Goal: Task Accomplishment & Management: Manage account settings

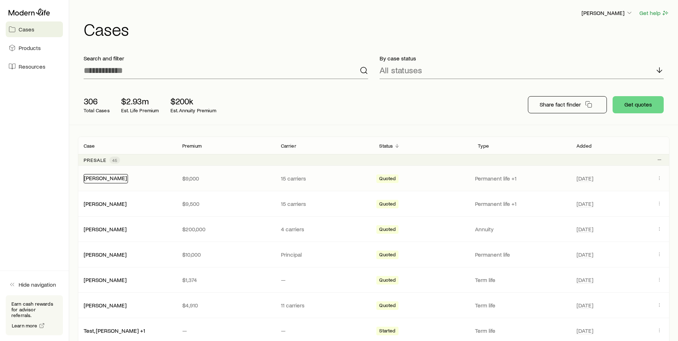
click at [104, 179] on link "[PERSON_NAME]" at bounding box center [105, 177] width 43 height 7
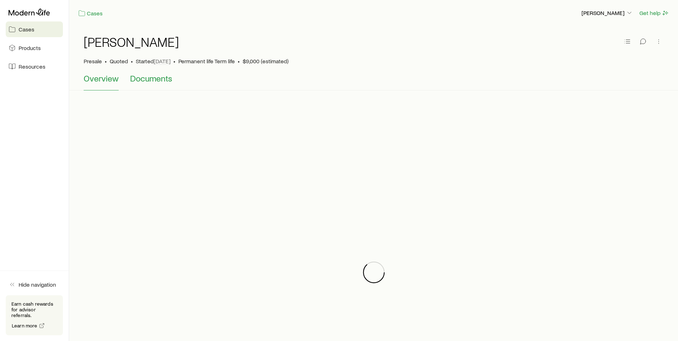
click at [160, 75] on span "Documents" at bounding box center [151, 78] width 42 height 10
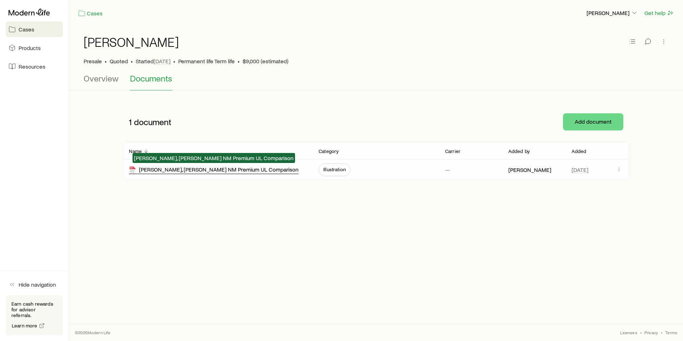
click at [168, 170] on div "[PERSON_NAME], [PERSON_NAME] NM Premium UL Comparison" at bounding box center [214, 170] width 170 height 8
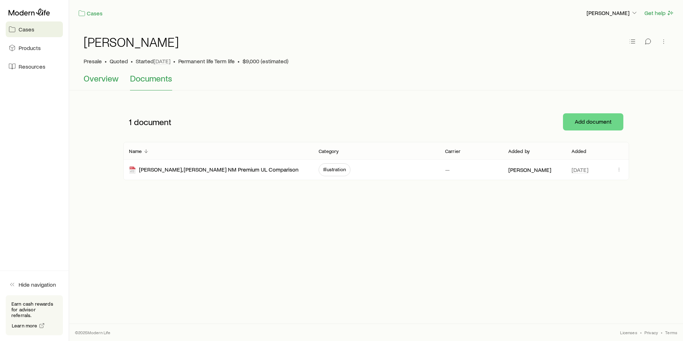
click at [103, 79] on span "Overview" at bounding box center [101, 78] width 35 height 10
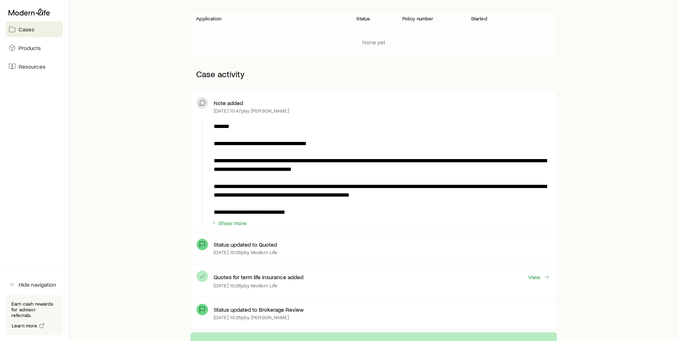
scroll to position [143, 0]
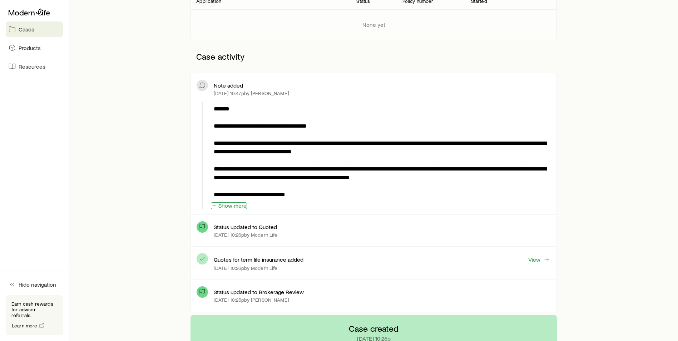
click at [229, 204] on button "Show more" at bounding box center [229, 205] width 36 height 7
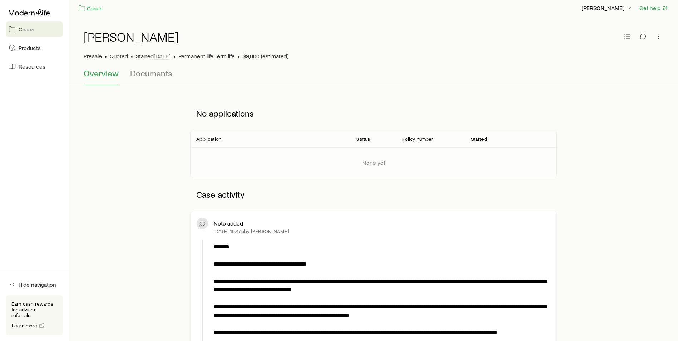
scroll to position [0, 0]
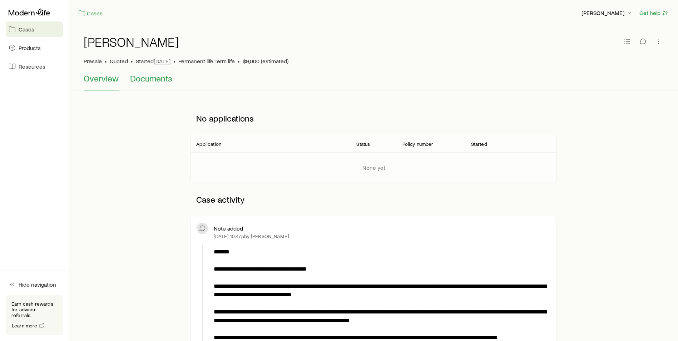
click at [156, 83] on span "Documents" at bounding box center [151, 78] width 42 height 10
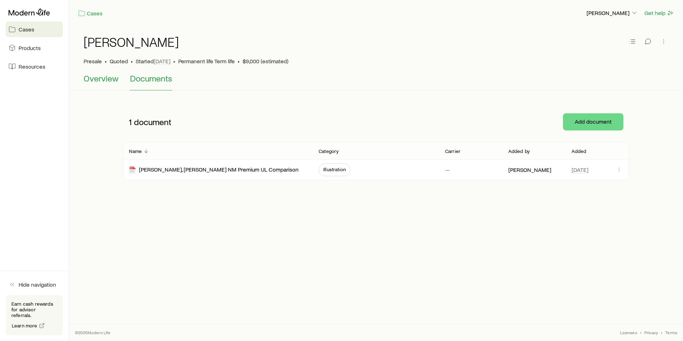
click at [89, 81] on span "Overview" at bounding box center [101, 78] width 35 height 10
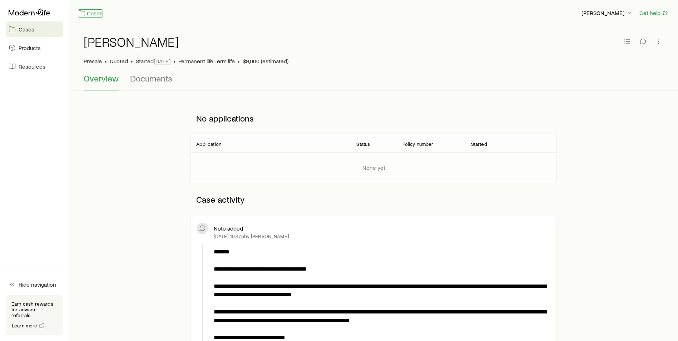
click at [95, 15] on link "Cases" at bounding box center [90, 13] width 25 height 8
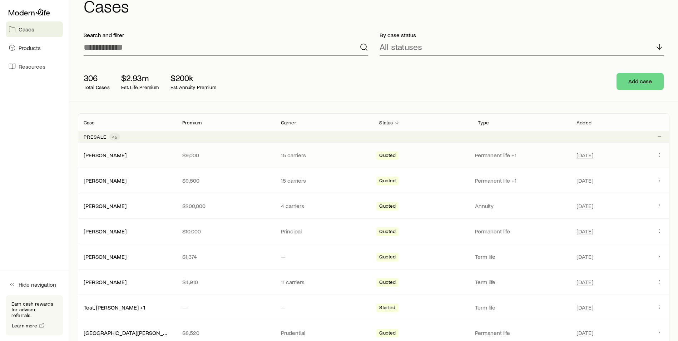
scroll to position [36, 0]
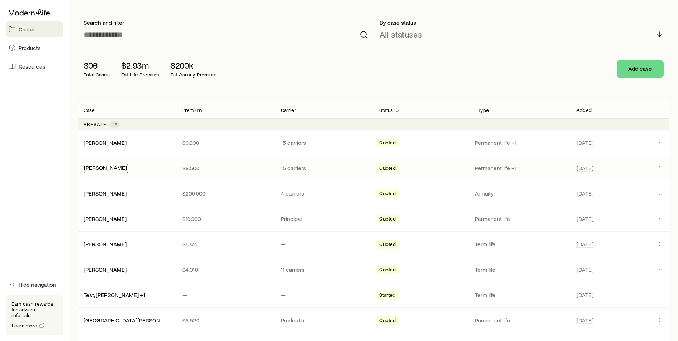
click at [112, 166] on link "[PERSON_NAME]" at bounding box center [105, 167] width 43 height 7
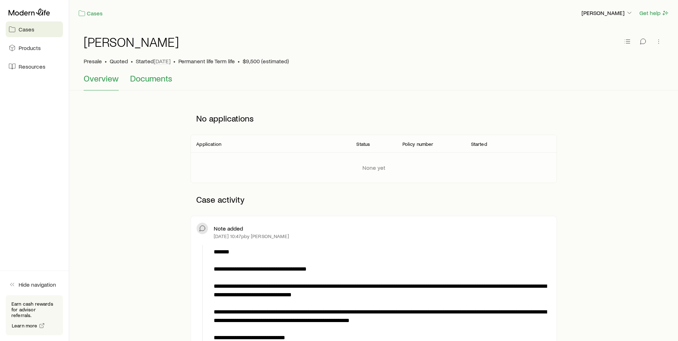
click at [158, 83] on span "Documents" at bounding box center [151, 78] width 42 height 10
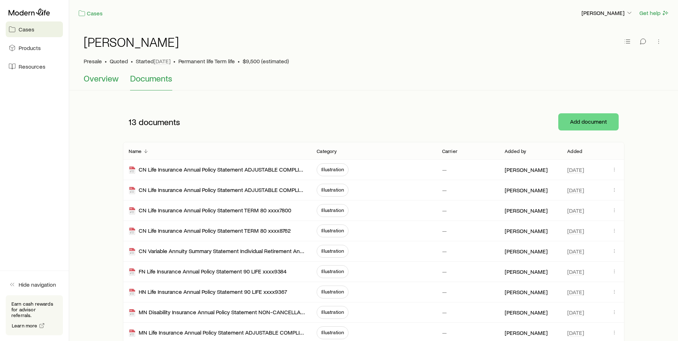
click at [96, 75] on span "Overview" at bounding box center [101, 78] width 35 height 10
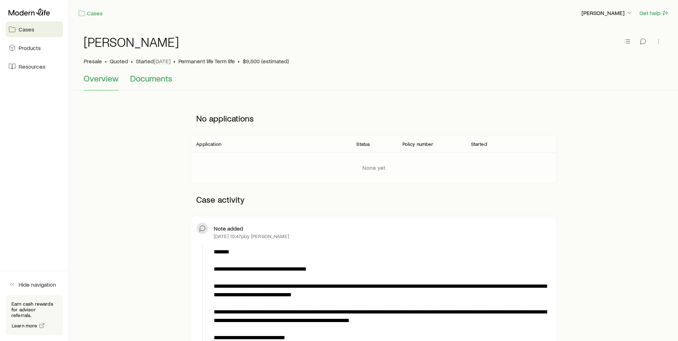
click at [170, 81] on span "Documents" at bounding box center [151, 78] width 42 height 10
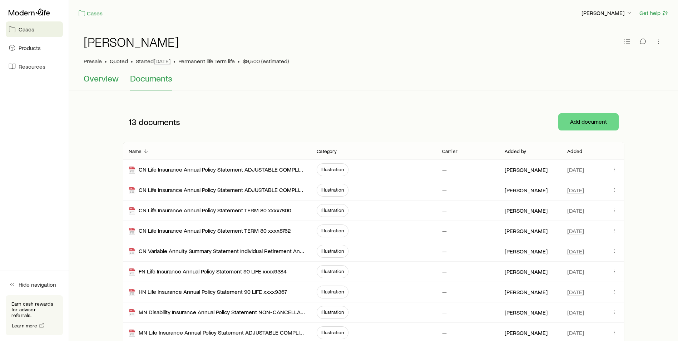
click at [108, 80] on span "Overview" at bounding box center [101, 78] width 35 height 10
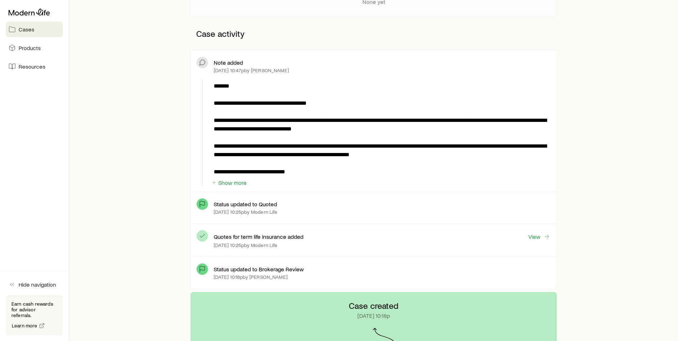
scroll to position [179, 0]
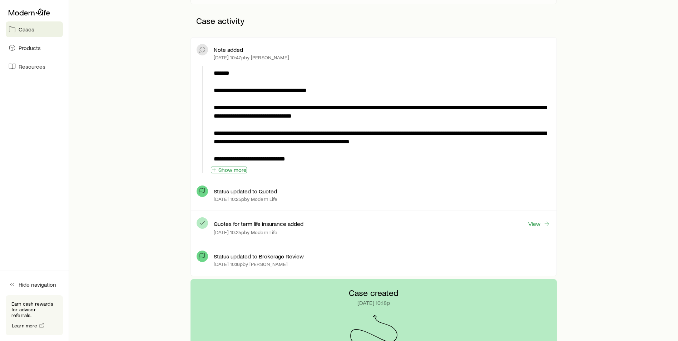
click at [225, 172] on button "Show more" at bounding box center [229, 169] width 36 height 7
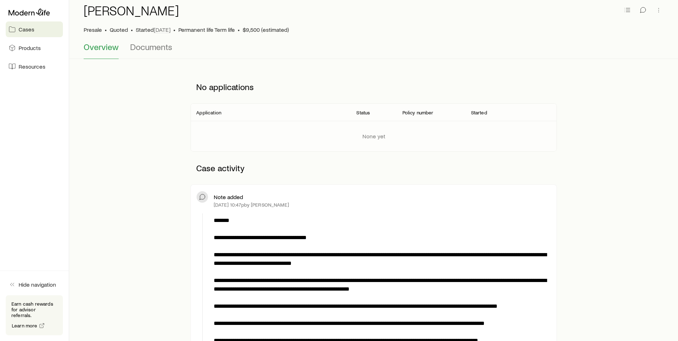
scroll to position [0, 0]
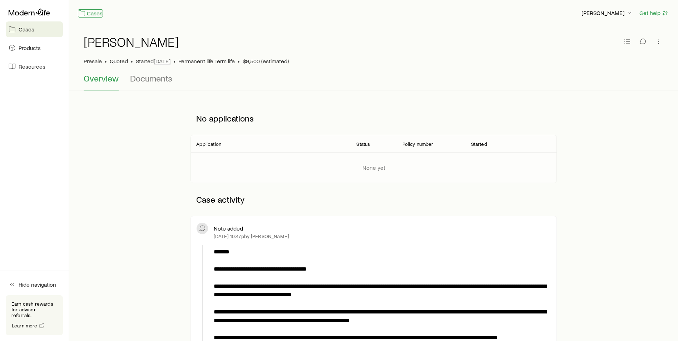
click at [92, 11] on link "Cases" at bounding box center [90, 13] width 25 height 8
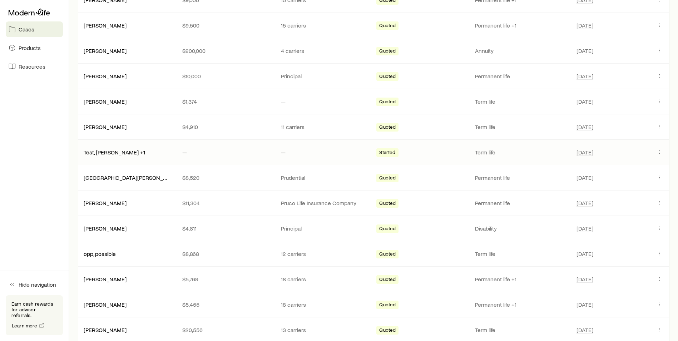
scroll to position [179, 0]
click at [171, 72] on div "[PERSON_NAME] $10,000 Principal Quoted Permanent life [DATE]" at bounding box center [373, 75] width 591 height 25
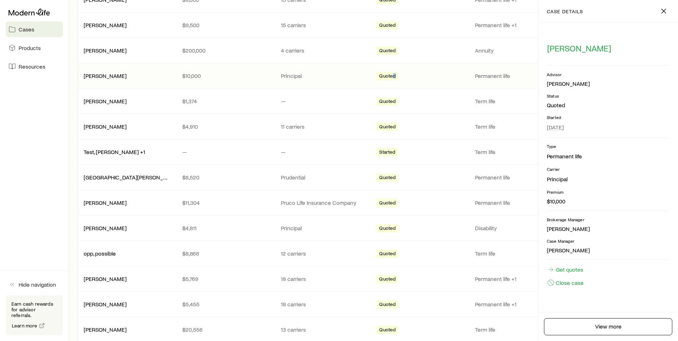
click at [394, 77] on span "Quoted" at bounding box center [387, 77] width 16 height 8
drag, startPoint x: 394, startPoint y: 77, endPoint x: 345, endPoint y: 78, distance: 48.9
click at [345, 78] on p "Principal" at bounding box center [324, 75] width 87 height 7
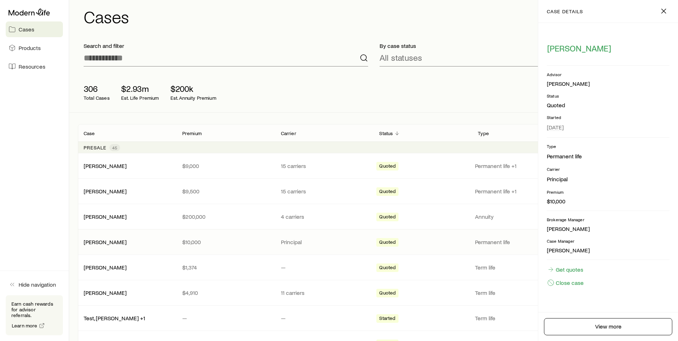
scroll to position [0, 0]
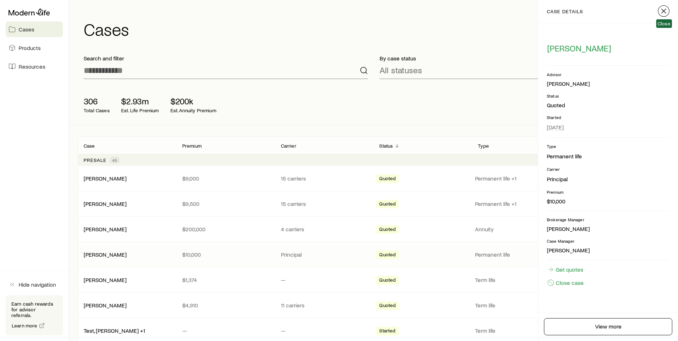
click at [663, 13] on icon "button" at bounding box center [663, 11] width 9 height 9
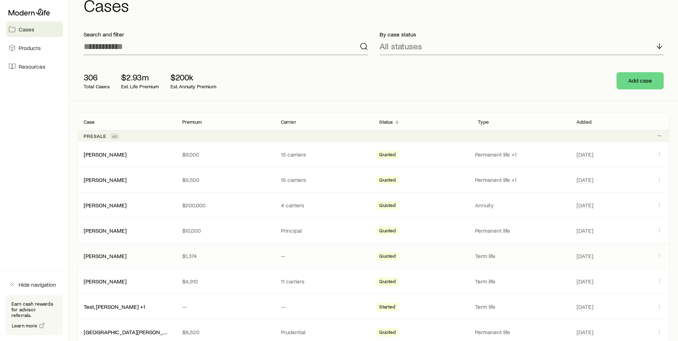
scroll to position [36, 0]
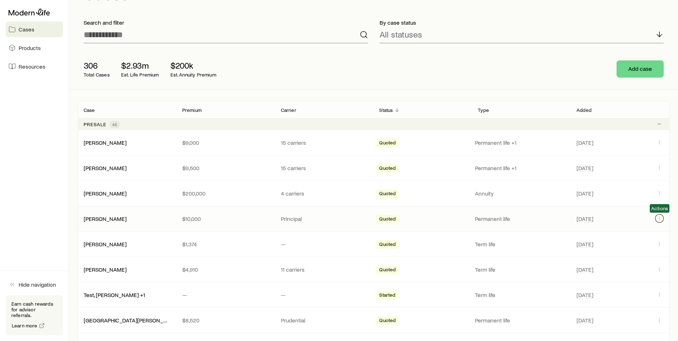
click at [656, 220] on icon "Client cases" at bounding box center [659, 218] width 6 height 6
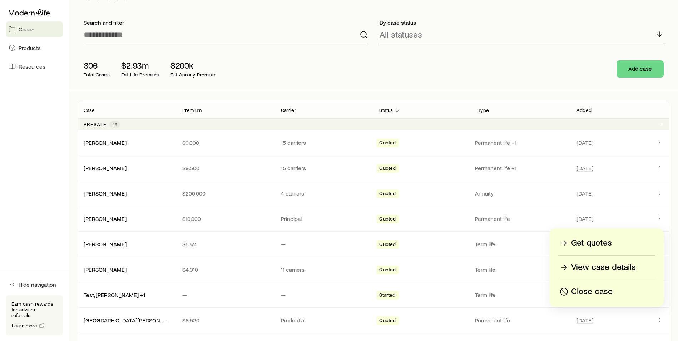
click at [602, 289] on p "Close case" at bounding box center [591, 291] width 41 height 11
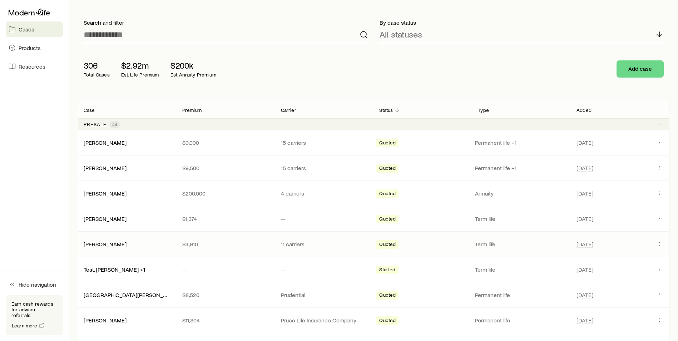
scroll to position [71, 0]
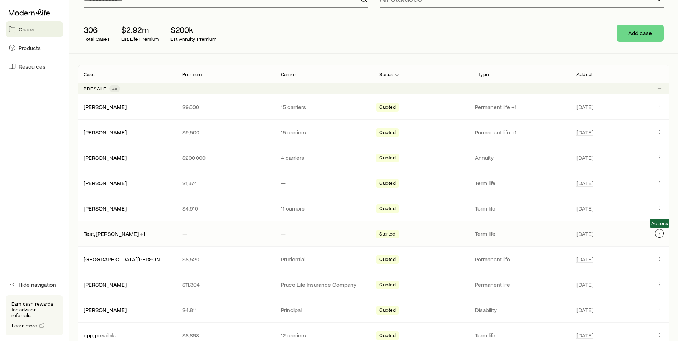
click at [657, 235] on icon "Client cases" at bounding box center [659, 233] width 6 height 6
click at [658, 232] on icon "Client cases" at bounding box center [659, 233] width 6 height 6
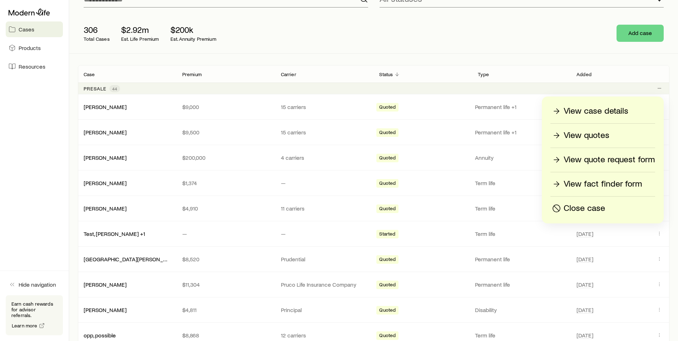
click at [577, 208] on p "Close case" at bounding box center [583, 208] width 41 height 11
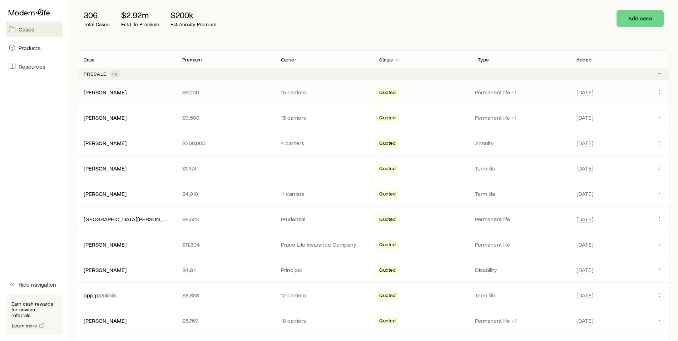
scroll to position [0, 0]
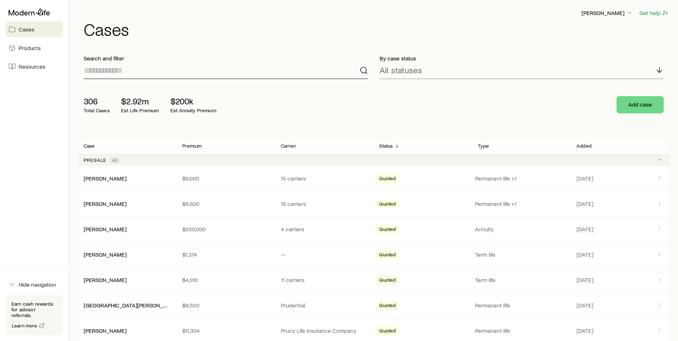
click at [199, 73] on input at bounding box center [226, 70] width 284 height 17
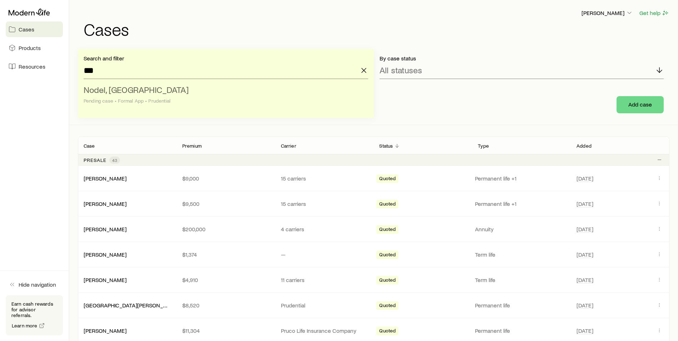
click at [128, 95] on li "Nodel, [PERSON_NAME] case • Formal App • Prudential" at bounding box center [224, 96] width 280 height 28
type input "**********"
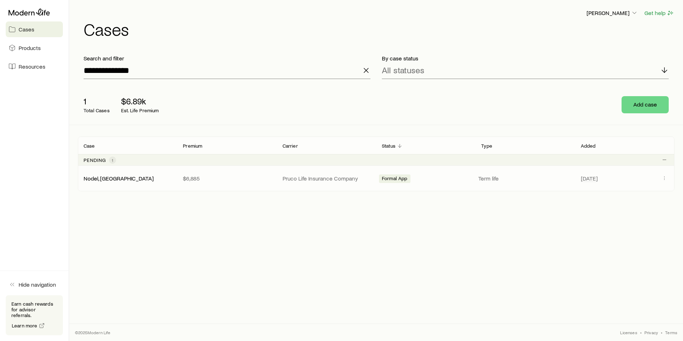
click at [102, 174] on div "Nodel, [GEOGRAPHIC_DATA] $6,885 Pruco Life Insurance Company Formal App Term li…" at bounding box center [376, 178] width 596 height 25
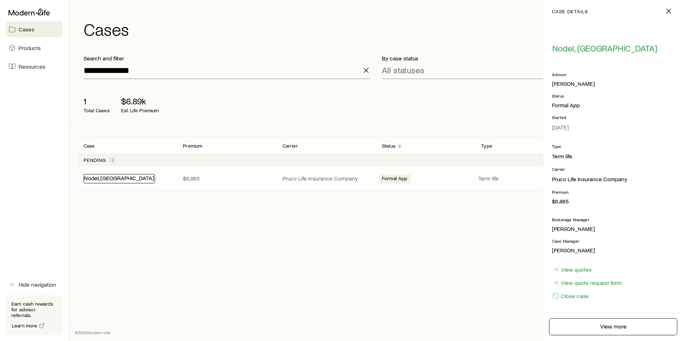
click at [99, 179] on link "Nodel, [GEOGRAPHIC_DATA]" at bounding box center [119, 177] width 70 height 7
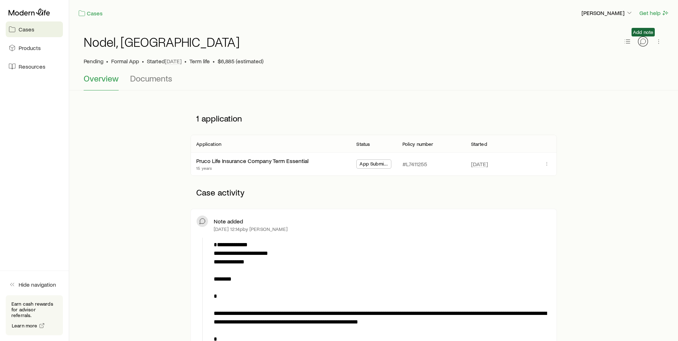
click at [645, 39] on icon "button" at bounding box center [642, 41] width 7 height 7
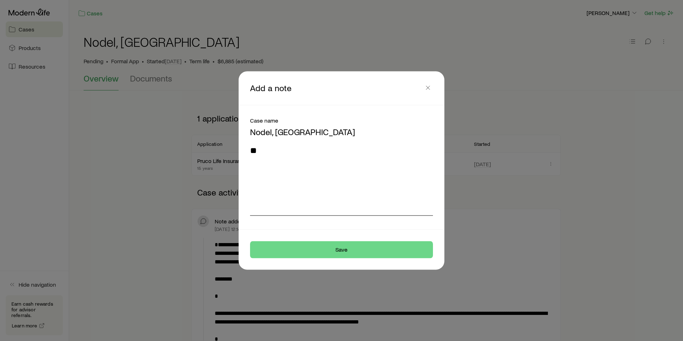
type textarea "*"
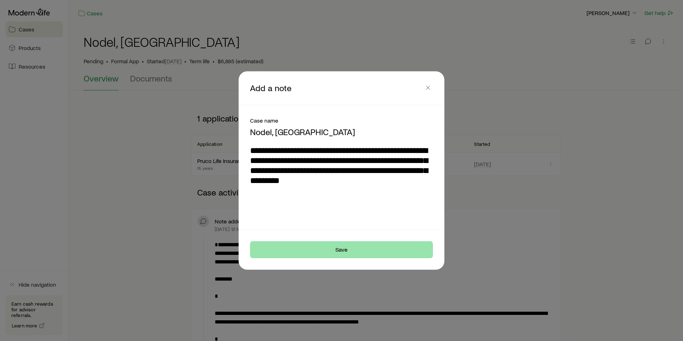
type textarea "**********"
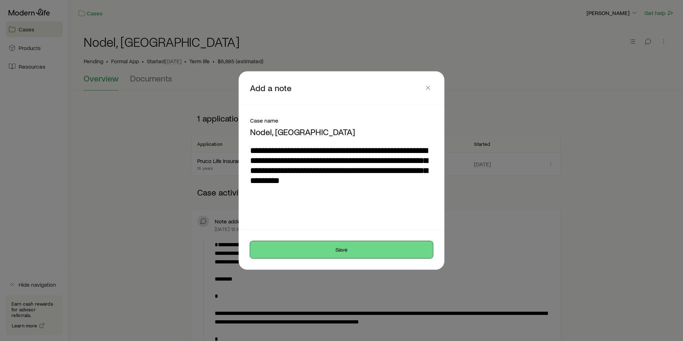
click at [375, 248] on button "Save" at bounding box center [341, 249] width 183 height 17
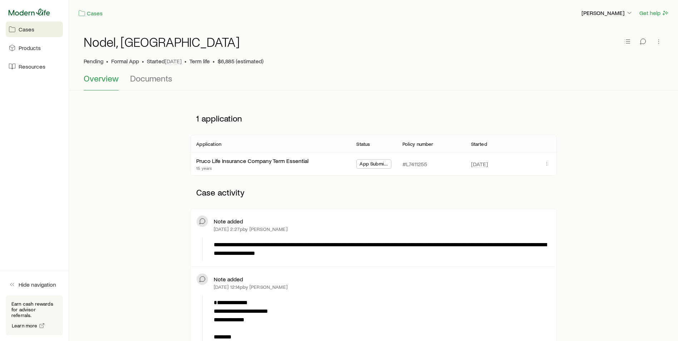
click at [31, 15] on icon at bounding box center [29, 12] width 41 height 7
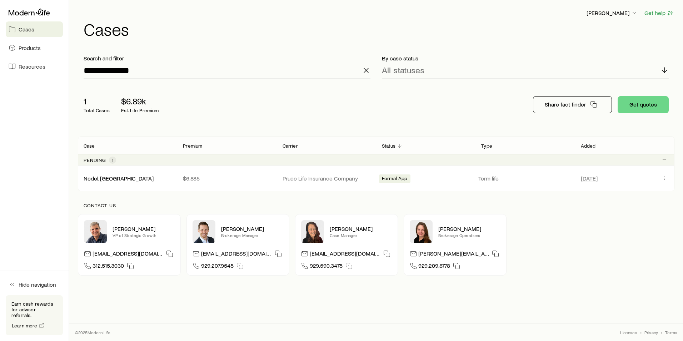
click at [364, 75] on span at bounding box center [366, 72] width 9 height 7
click at [364, 74] on icon "button" at bounding box center [366, 70] width 9 height 9
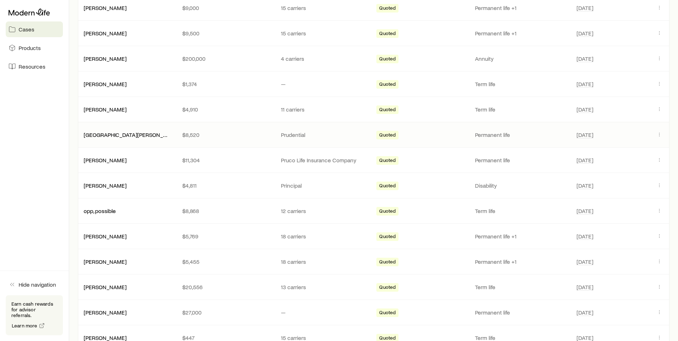
scroll to position [179, 0]
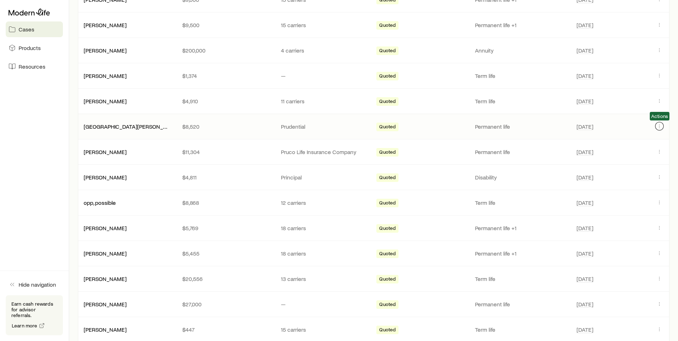
click at [660, 127] on icon "Client cases" at bounding box center [659, 126] width 6 height 6
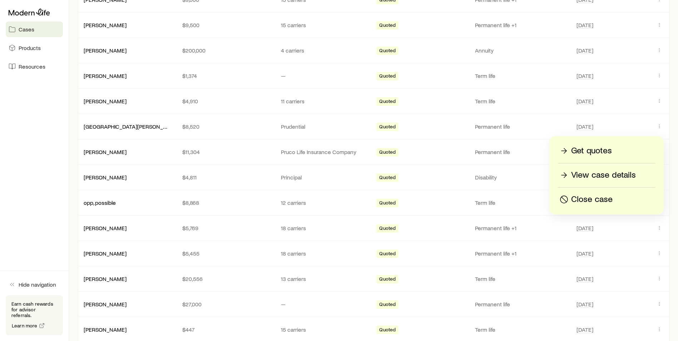
click at [604, 202] on p "Close case" at bounding box center [591, 199] width 41 height 11
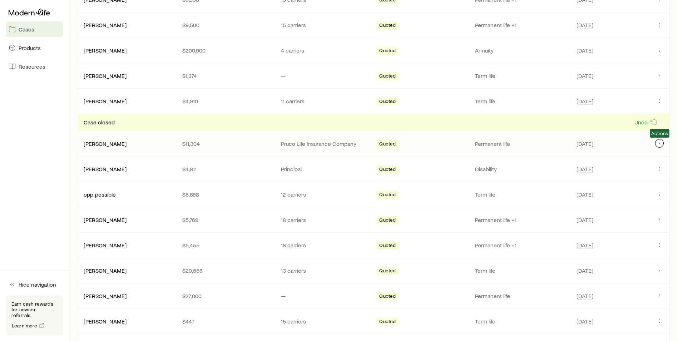
click at [657, 144] on icon "Client cases" at bounding box center [659, 143] width 6 height 6
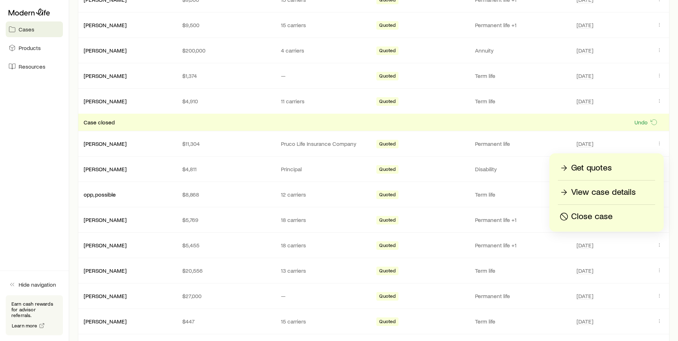
click at [581, 215] on p "Close case" at bounding box center [591, 216] width 41 height 11
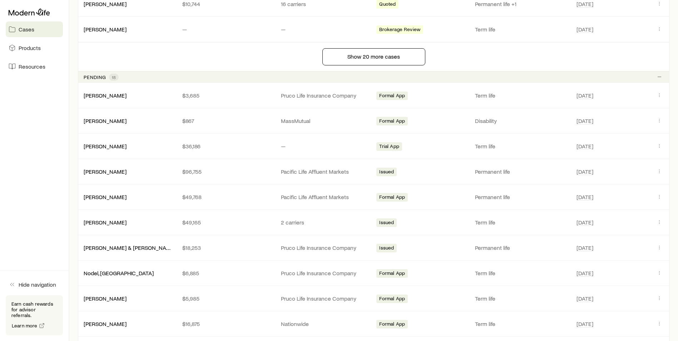
scroll to position [643, 0]
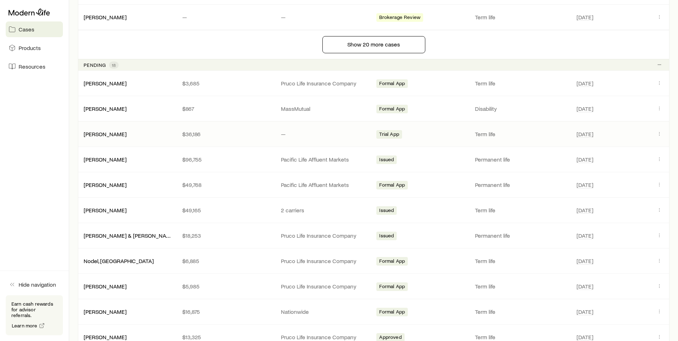
click at [131, 134] on div "[PERSON_NAME]" at bounding box center [127, 133] width 99 height 7
click at [103, 131] on link "[PERSON_NAME]" at bounding box center [105, 133] width 43 height 7
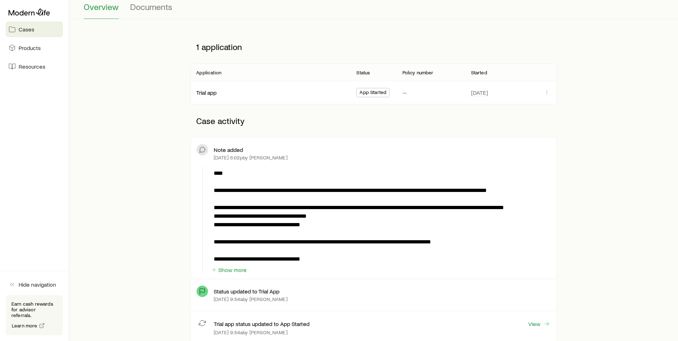
scroll to position [107, 0]
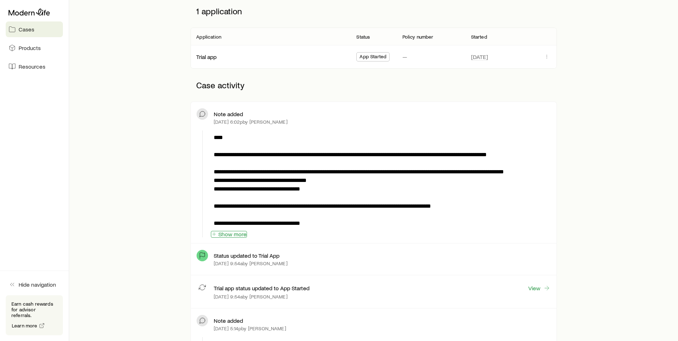
click at [238, 231] on button "Show more" at bounding box center [229, 234] width 36 height 7
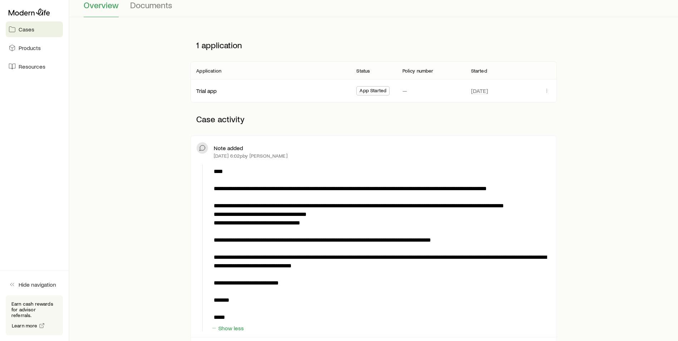
scroll to position [0, 0]
